Goal: Task Accomplishment & Management: Manage account settings

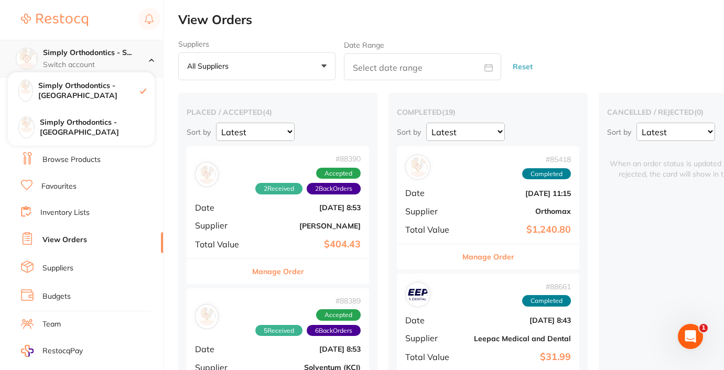
click at [73, 67] on p "Switch account" at bounding box center [96, 65] width 106 height 10
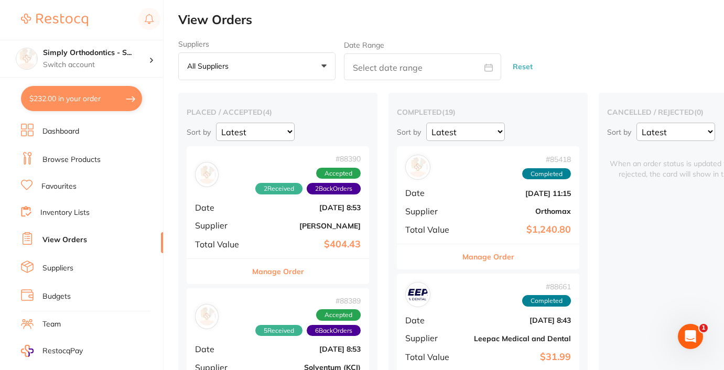
click at [77, 236] on link "View Orders" at bounding box center [64, 240] width 45 height 10
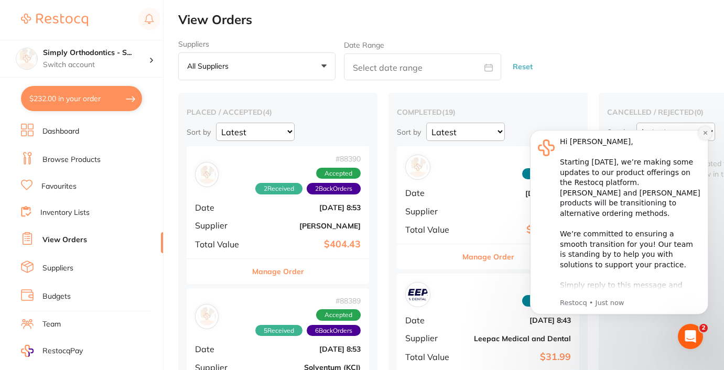
click at [707, 132] on icon "Dismiss notification" at bounding box center [705, 133] width 4 height 4
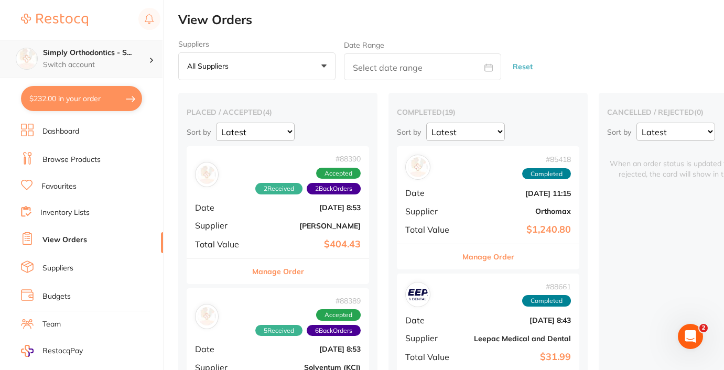
click at [124, 66] on p "Switch account" at bounding box center [96, 65] width 106 height 10
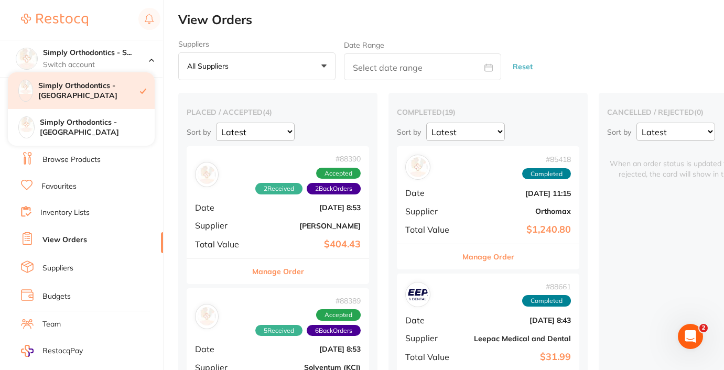
click at [124, 87] on h4 "Simply Orthodontics - [GEOGRAPHIC_DATA]" at bounding box center [89, 91] width 102 height 20
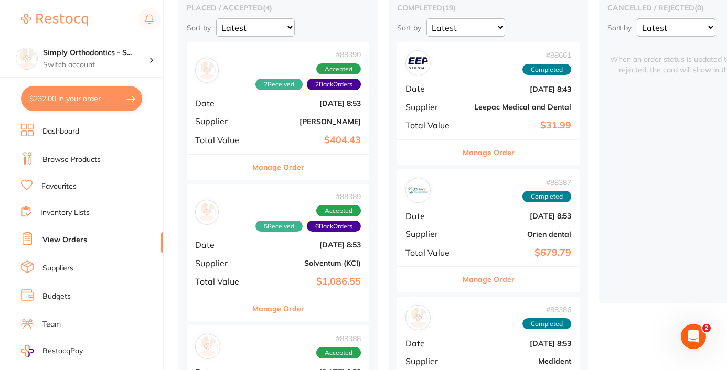
scroll to position [154, 0]
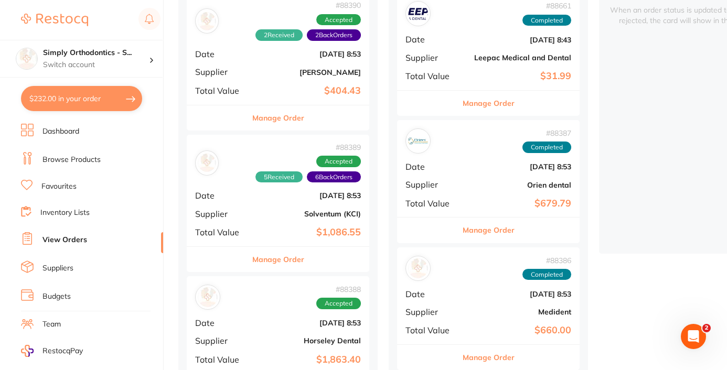
click at [273, 122] on button "Manage Order" at bounding box center [278, 117] width 52 height 25
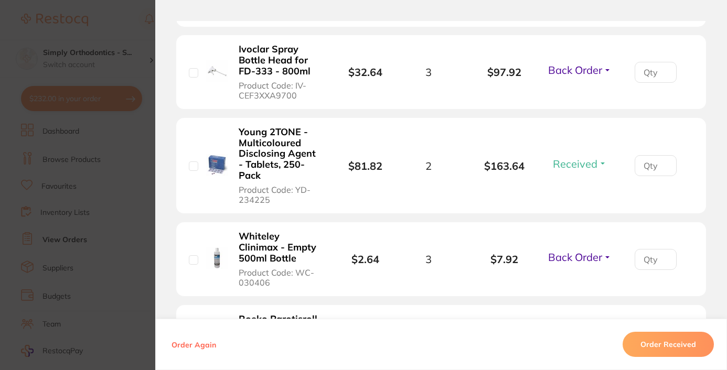
scroll to position [333, 0]
click at [587, 74] on span "Back Order" at bounding box center [575, 70] width 54 height 13
click at [628, 93] on li "Ivoclar Spray Bottle Head for FD-333 - 800ml Product Code: IV-CEF3XXA9700 $32.6…" at bounding box center [441, 73] width 530 height 74
click at [141, 219] on section "Order ID: Restocq- 88390 Order Information 2 Received 2 Back Orders Accepted Or…" at bounding box center [363, 185] width 727 height 370
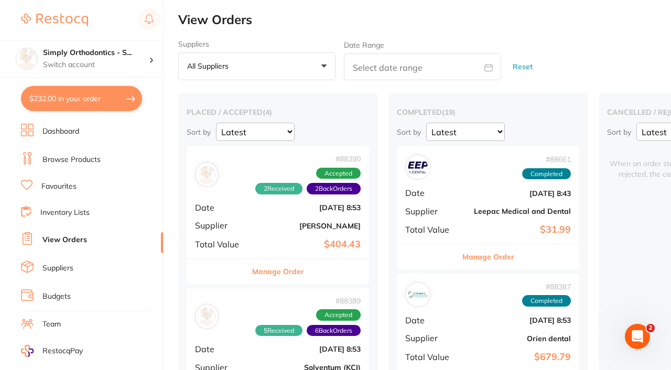
click at [55, 189] on link "Favourites" at bounding box center [58, 186] width 35 height 10
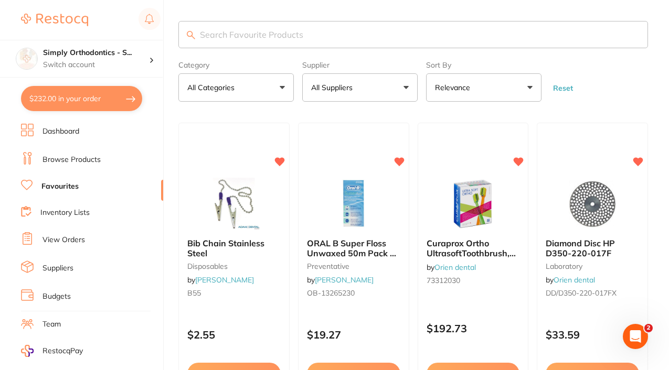
click at [386, 96] on button "All Suppliers" at bounding box center [359, 87] width 115 height 28
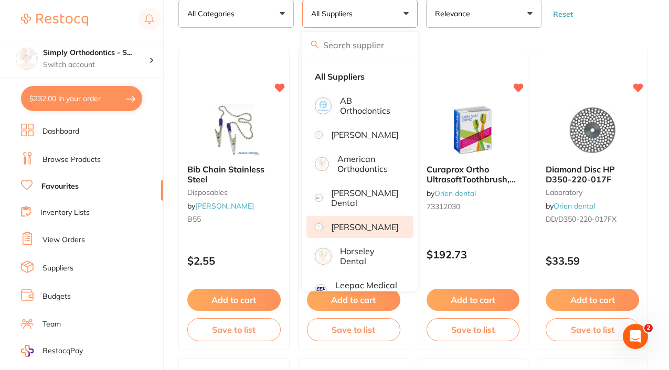
scroll to position [72, 0]
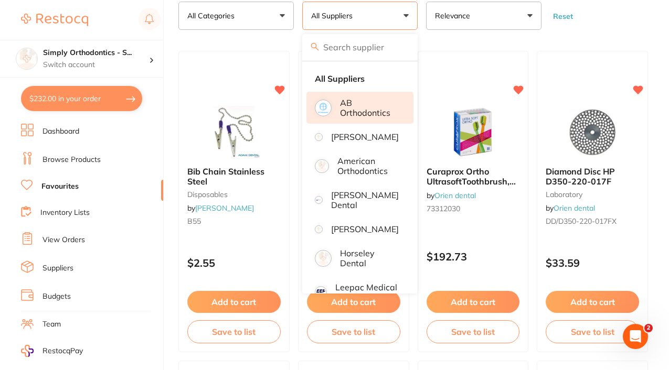
click at [349, 113] on p "AB Orthodontics" at bounding box center [369, 107] width 59 height 19
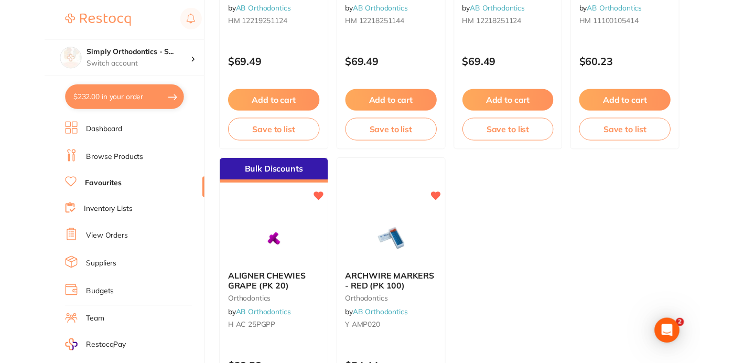
scroll to position [664, 0]
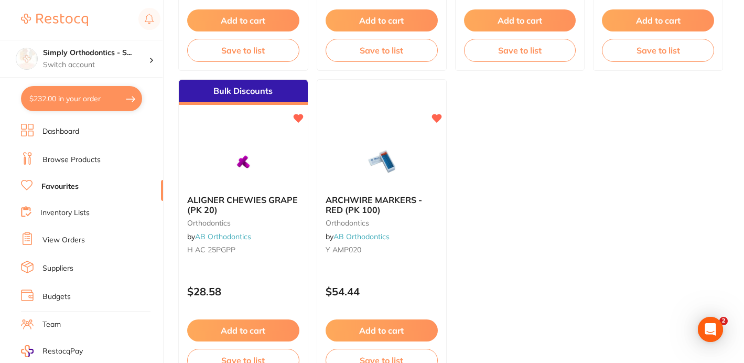
click at [59, 242] on link "View Orders" at bounding box center [63, 240] width 42 height 10
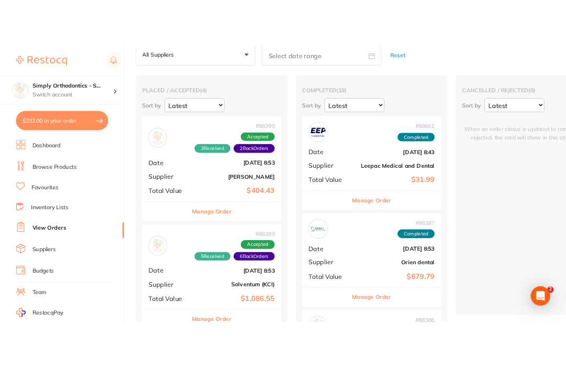
scroll to position [58, 0]
